Goal: Task Accomplishment & Management: Manage account settings

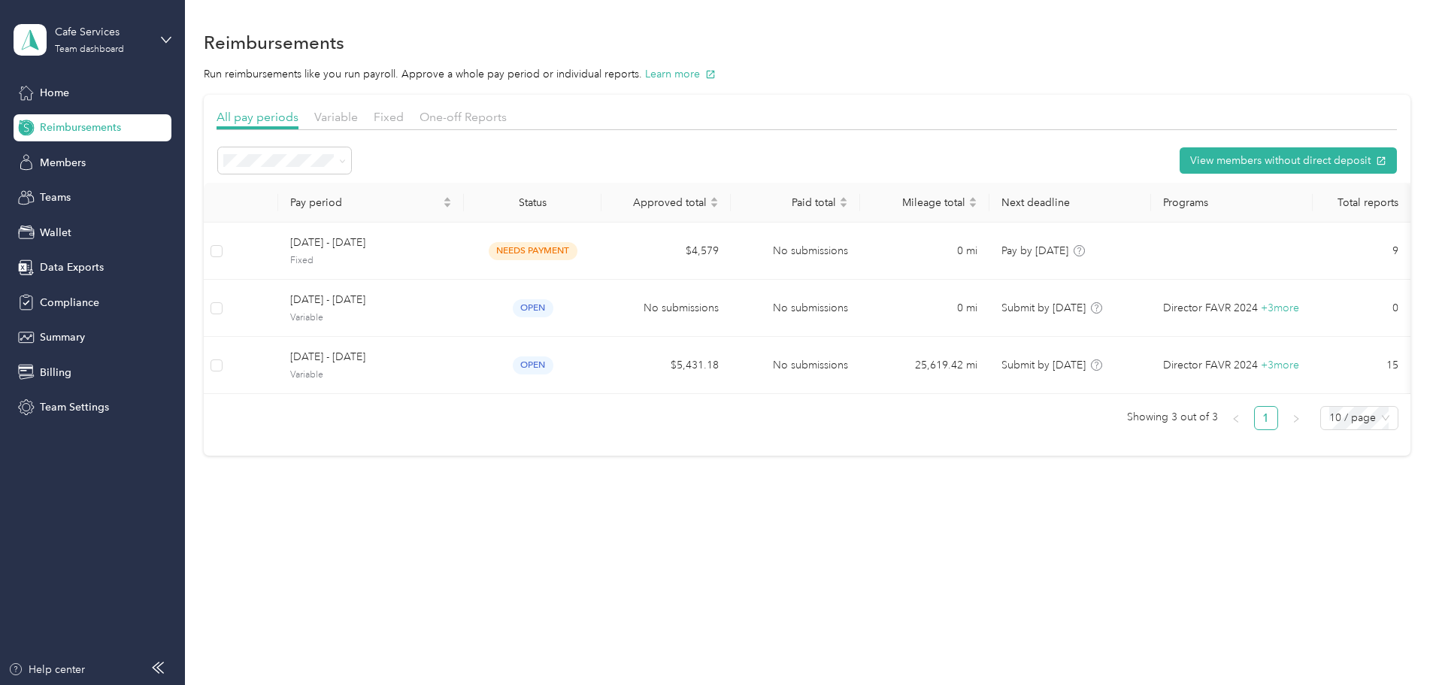
click at [109, 132] on span "Reimbursements" at bounding box center [80, 128] width 81 height 16
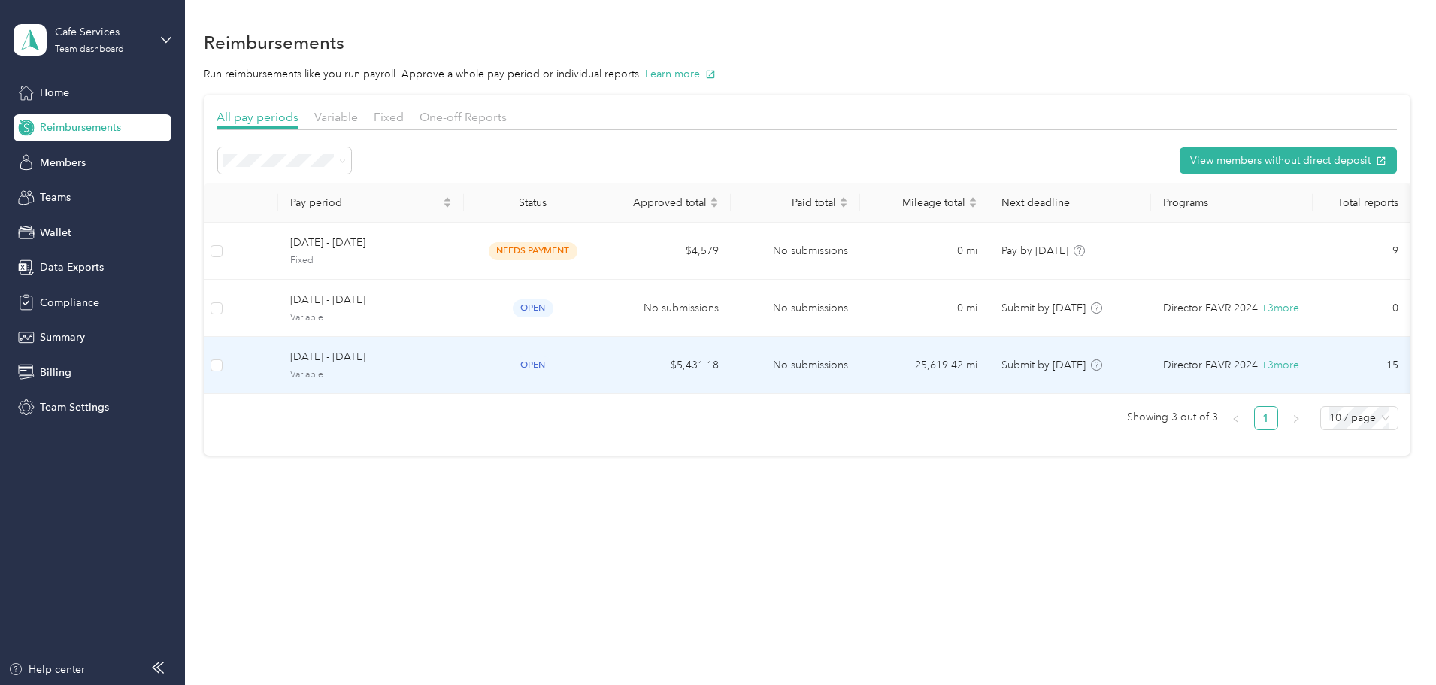
click at [451, 371] on span "Variable" at bounding box center [371, 375] width 162 height 14
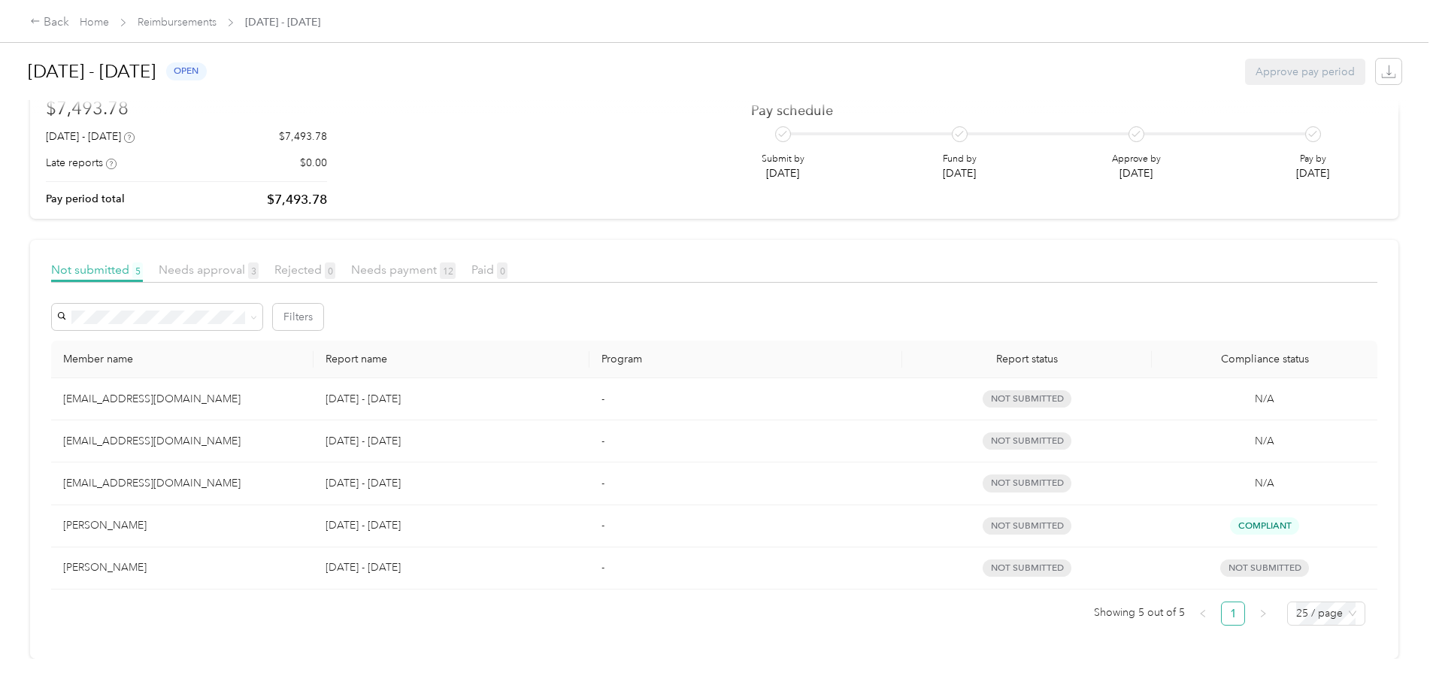
scroll to position [124, 0]
click at [259, 261] on div "Needs approval 3" at bounding box center [209, 270] width 100 height 19
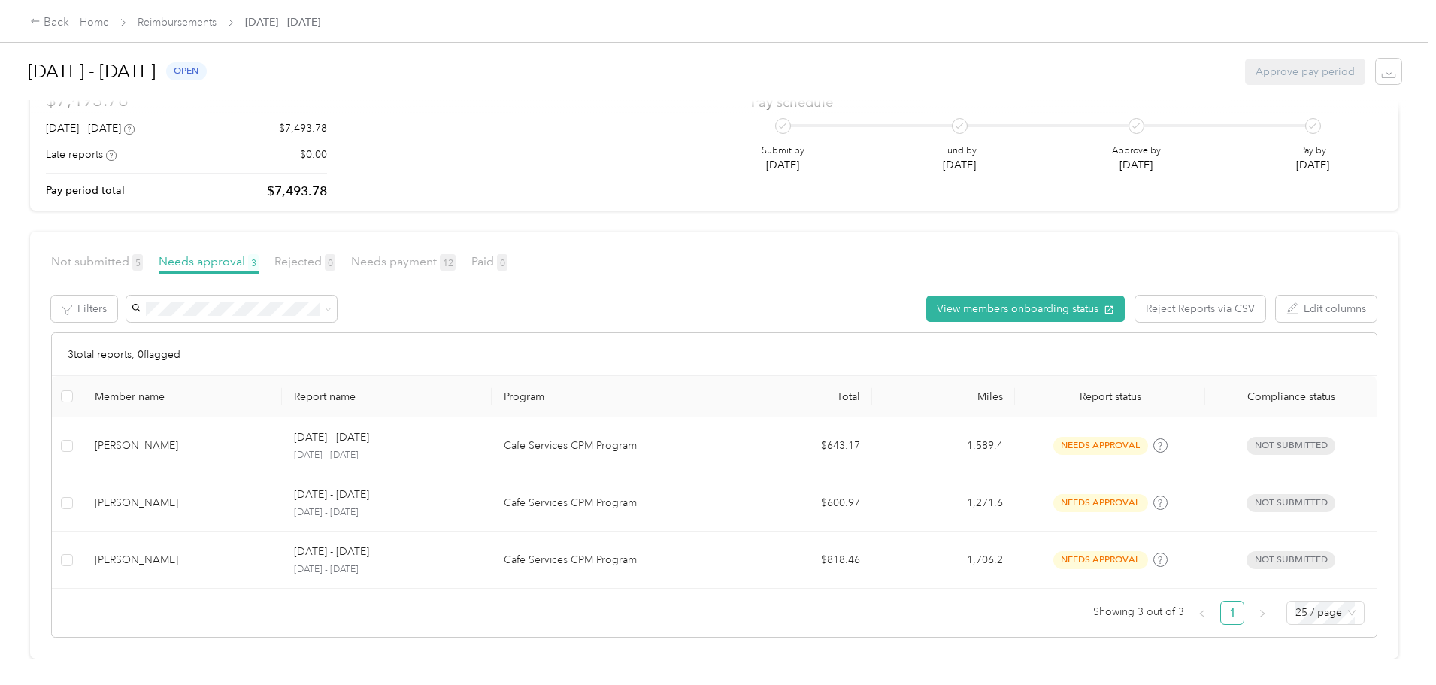
scroll to position [132, 0]
click at [217, 22] on link "Reimbursements" at bounding box center [177, 22] width 79 height 13
